Goal: Task Accomplishment & Management: Manage account settings

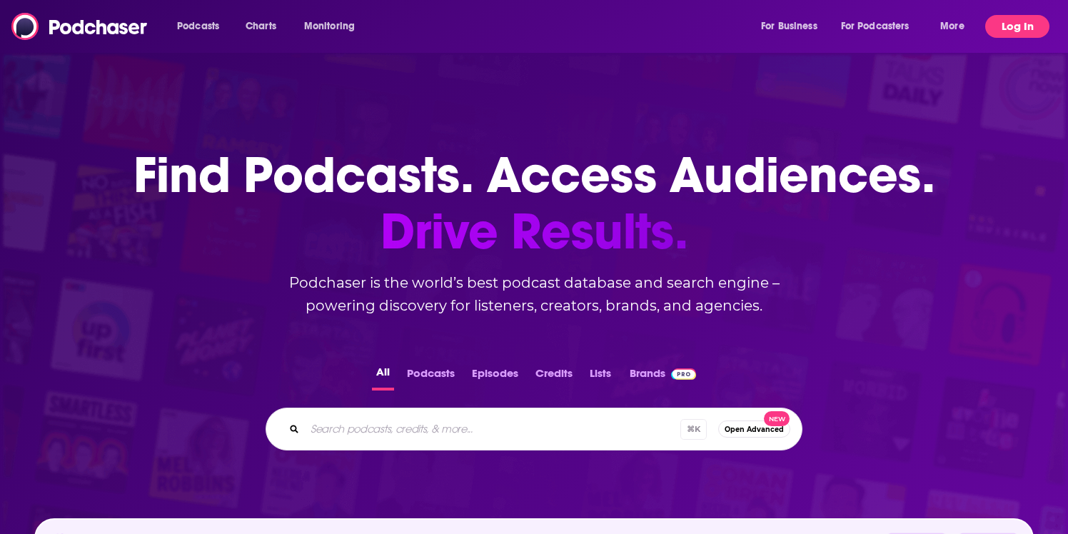
click at [998, 34] on button "Log In" at bounding box center [1017, 26] width 64 height 23
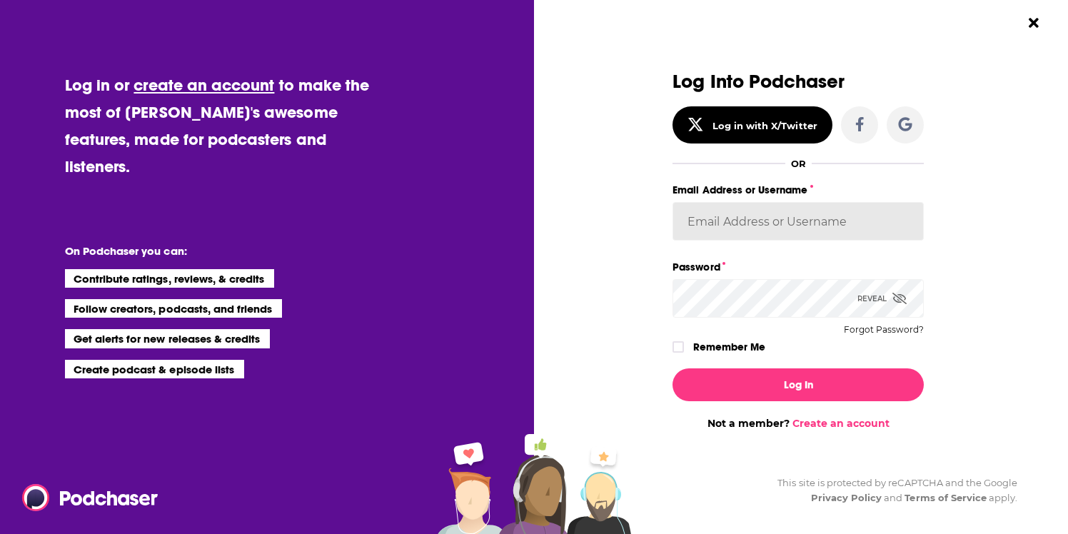
click at [857, 229] on input "Email Address or Username" at bounding box center [798, 221] width 251 height 39
type input "[EMAIL_ADDRESS][DOMAIN_NAME]"
click at [673, 368] on button "Log In" at bounding box center [798, 384] width 251 height 33
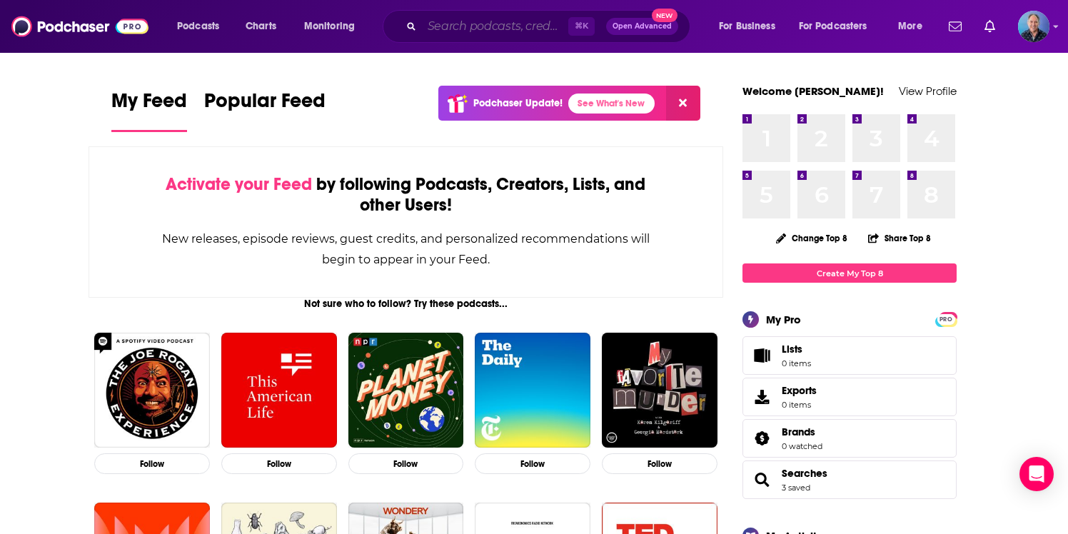
click at [471, 30] on input "Search podcasts, credits, & more..." at bounding box center [495, 26] width 146 height 23
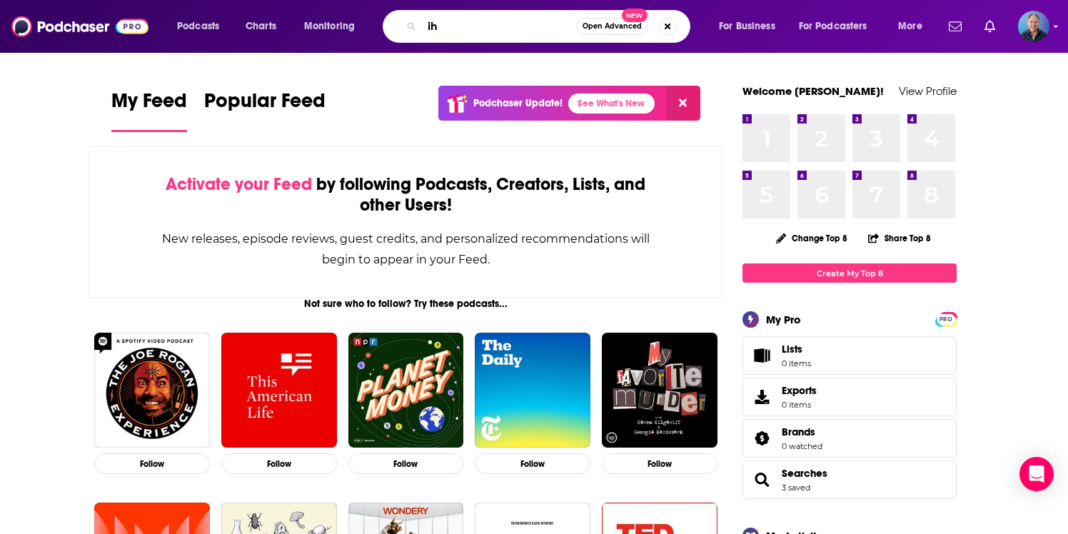
type input "i"
